Goal: Find contact information: Find contact information

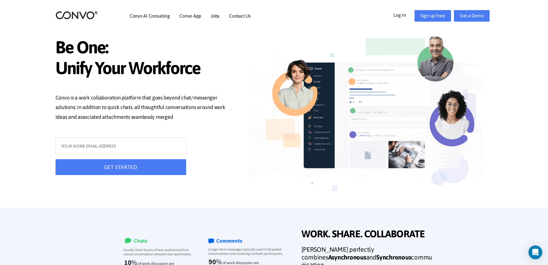
click at [404, 17] on link "Log In" at bounding box center [404, 14] width 21 height 9
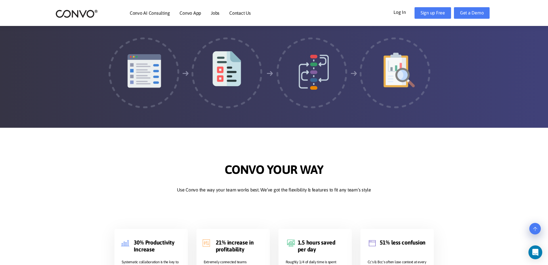
scroll to position [1274, 0]
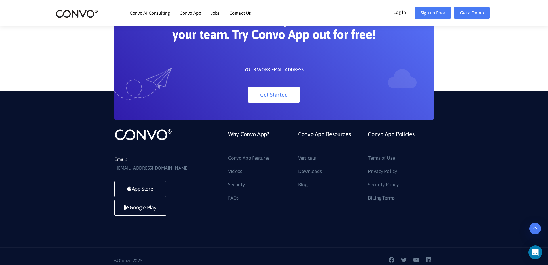
drag, startPoint x: 88, startPoint y: 102, endPoint x: 93, endPoint y: 104, distance: 5.7
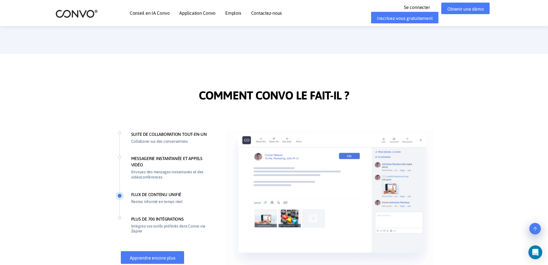
scroll to position [0, 0]
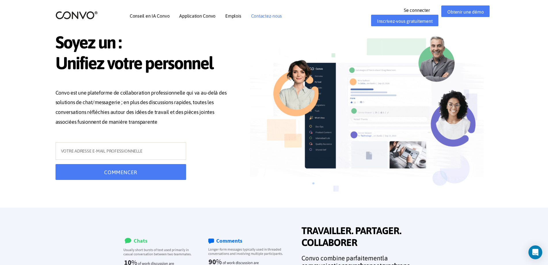
click at [270, 18] on font "Contactez-nous" at bounding box center [266, 15] width 31 height 5
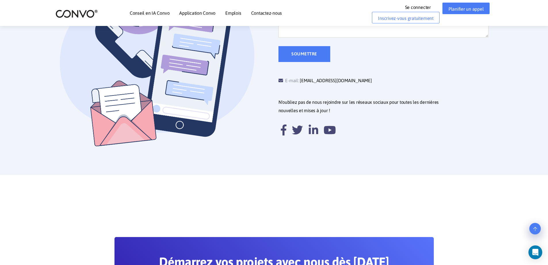
scroll to position [144, 0]
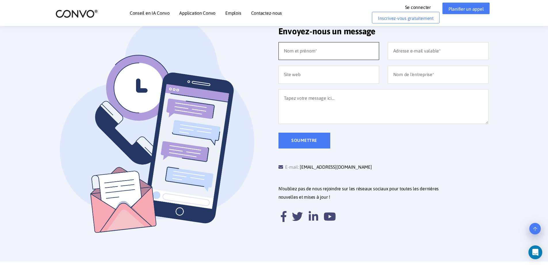
click at [326, 50] on input "text" at bounding box center [329, 51] width 101 height 18
type input "quentin lesprit"
type input "qlesprit@gmail.com"
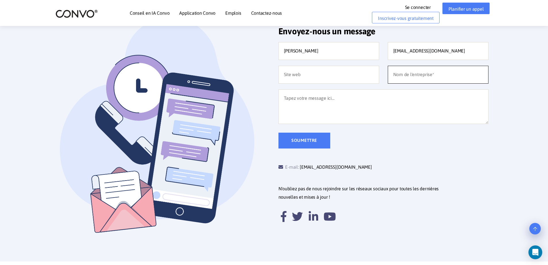
type input "étudiant"
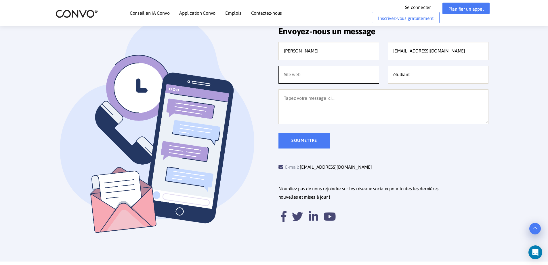
click at [326, 73] on input "text" at bounding box center [329, 75] width 101 height 18
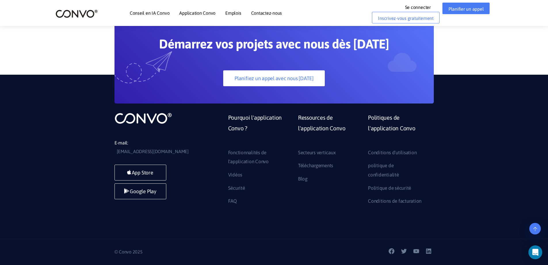
scroll to position [0, 0]
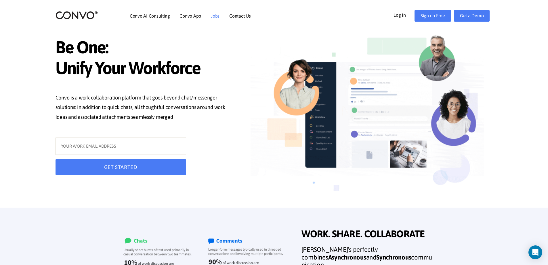
click at [216, 17] on link "Jobs" at bounding box center [215, 16] width 9 height 5
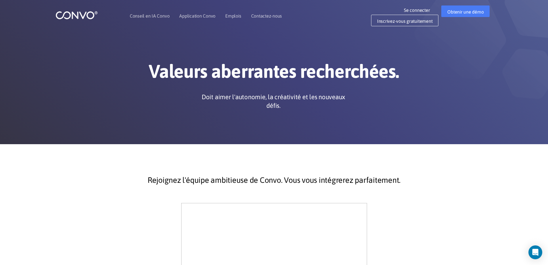
click at [326, 116] on div "Valeurs aberrantes recherchées. Doit aimer l'autonomie, la créativité et les no…" at bounding box center [274, 72] width 548 height 144
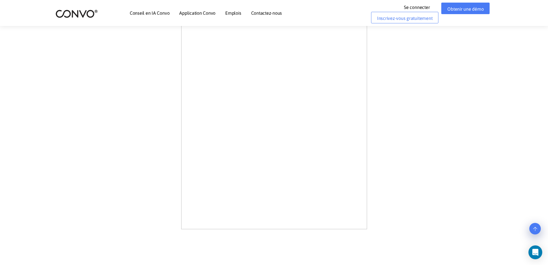
scroll to position [360, 0]
